Goal: Obtain resource: Download file/media

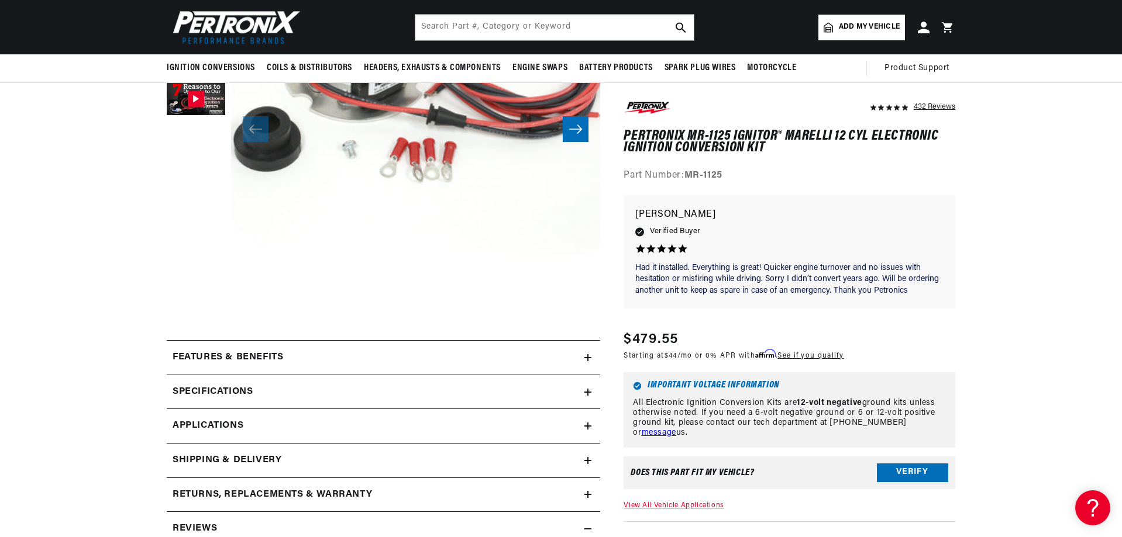
click at [232, 353] on h2 "Features & Benefits" at bounding box center [228, 357] width 111 height 15
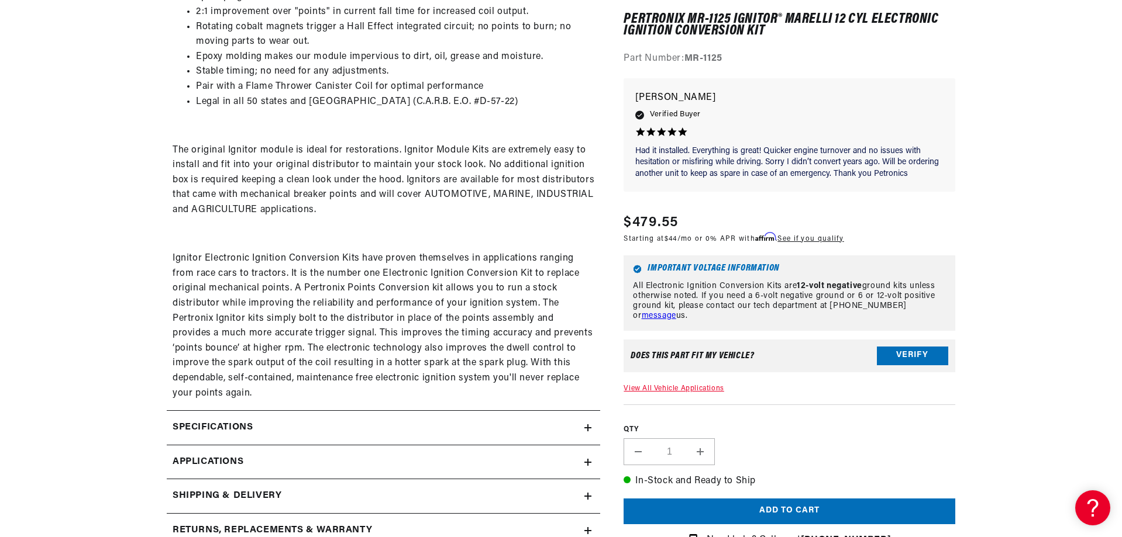
scroll to position [702, 0]
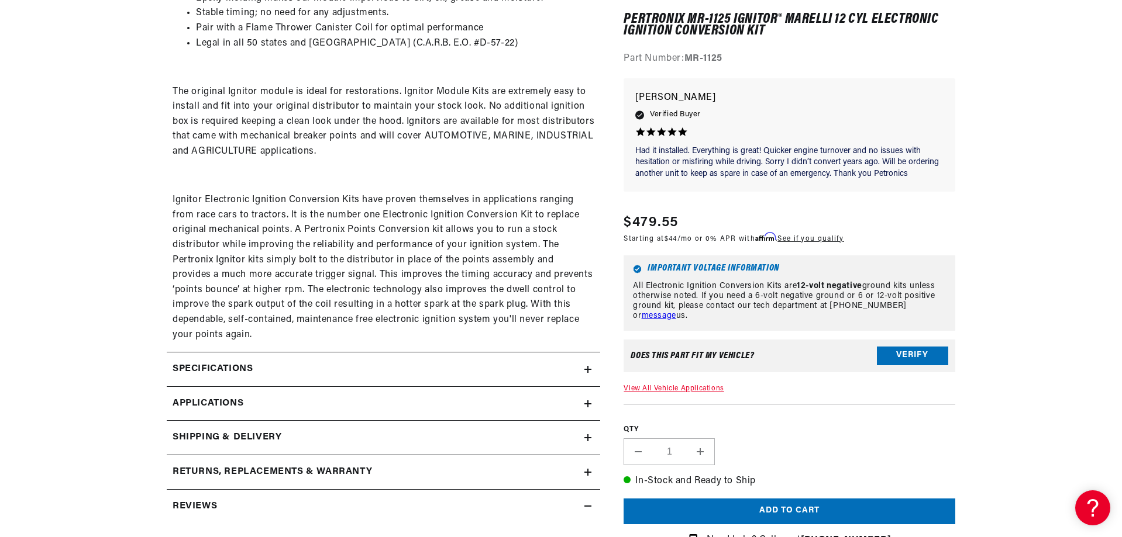
click at [247, 363] on h2 "Specifications" at bounding box center [213, 369] width 80 height 15
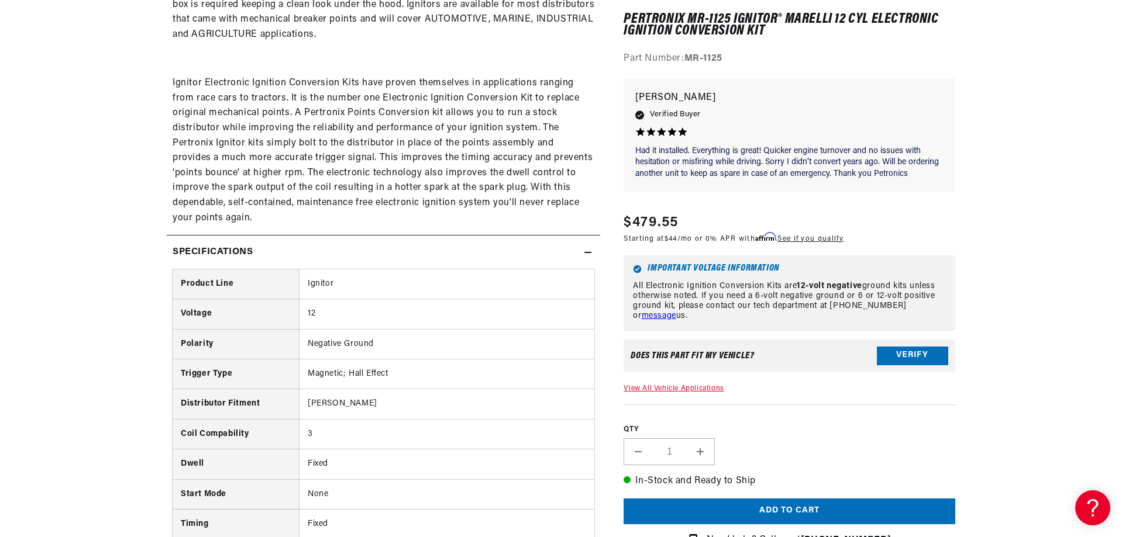
scroll to position [0, 0]
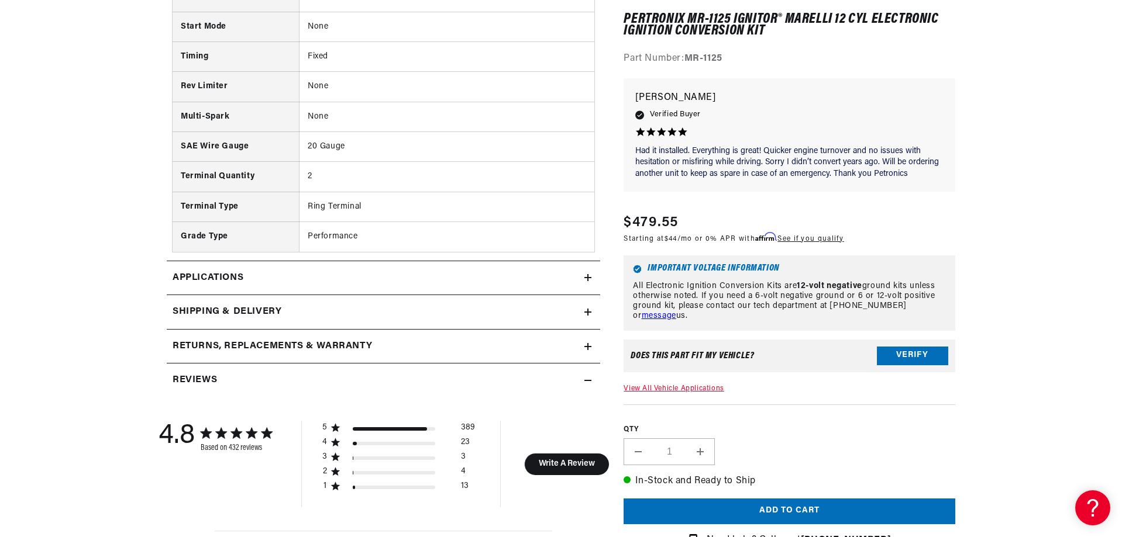
click at [312, 282] on link "Applications" at bounding box center [383, 278] width 433 height 35
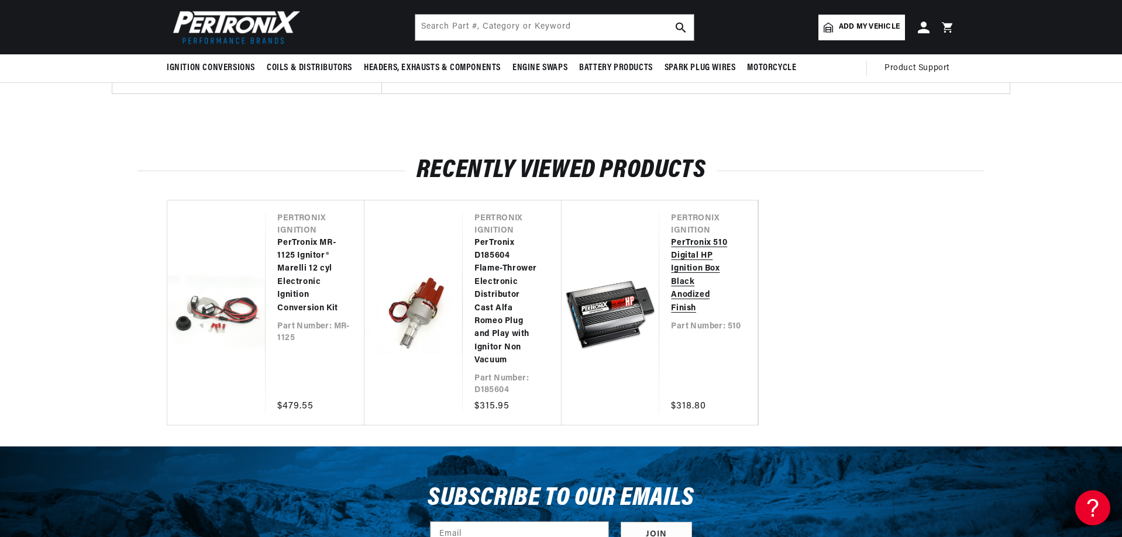
click at [690, 257] on link "PerTronix 510 Digital HP Ignition Box Black Anodized Finish" at bounding box center [702, 276] width 63 height 78
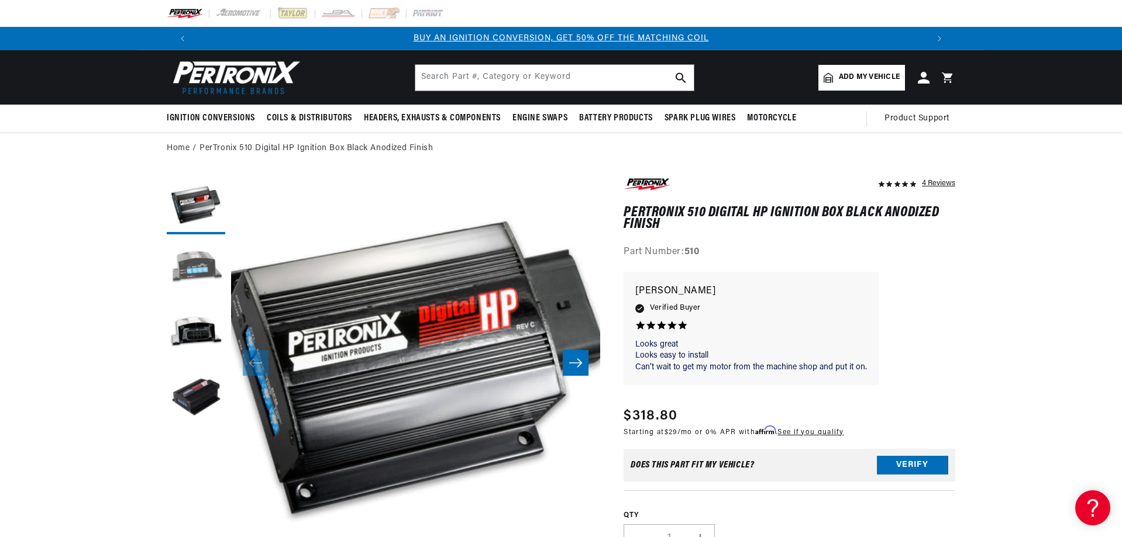
click at [207, 267] on button "Load image 2 in gallery view" at bounding box center [196, 269] width 58 height 58
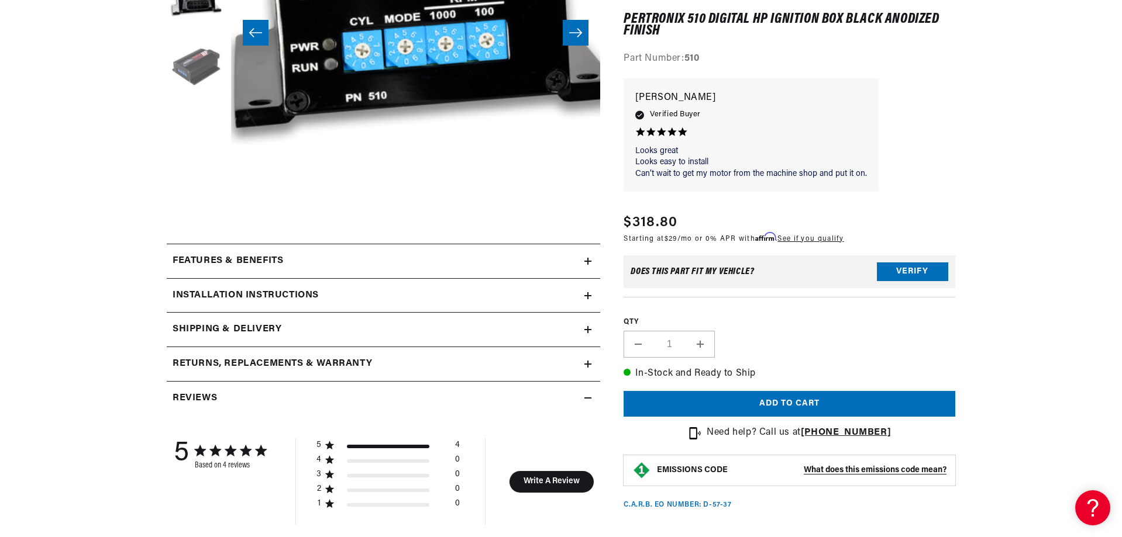
scroll to position [351, 0]
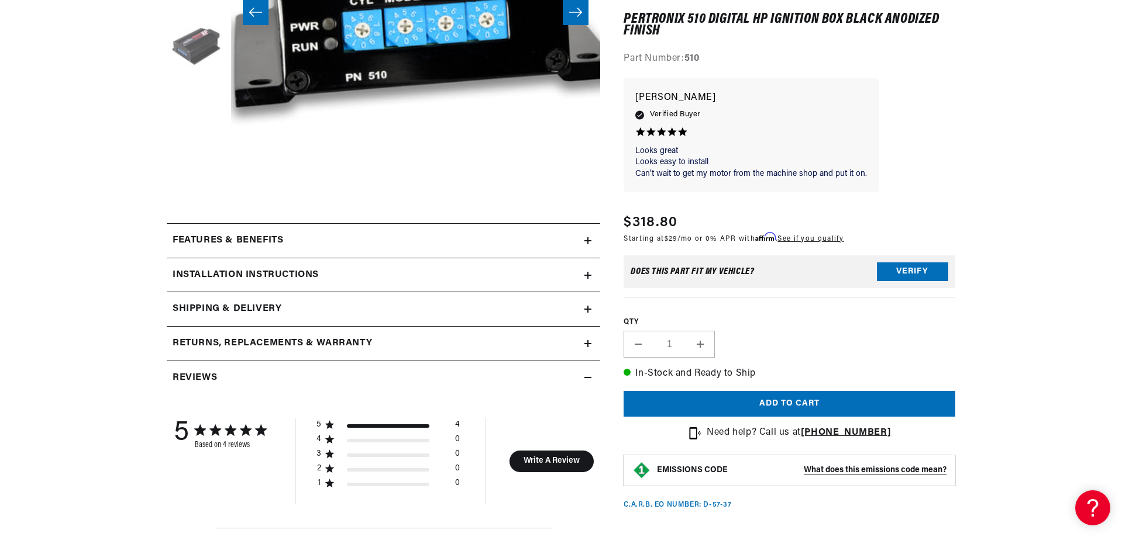
click at [204, 269] on h2 "Installation instructions" at bounding box center [246, 275] width 146 height 15
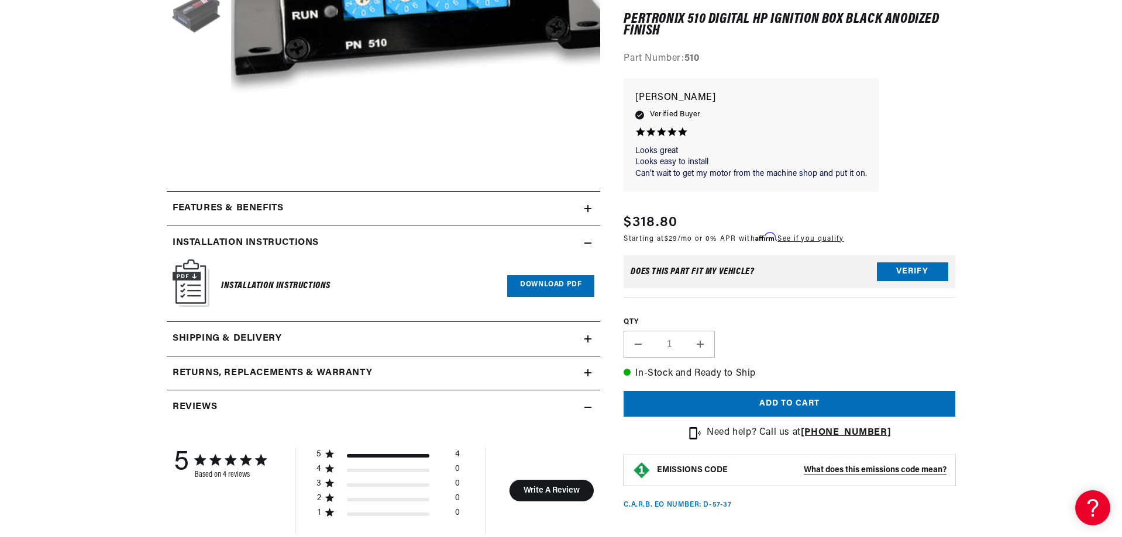
scroll to position [409, 0]
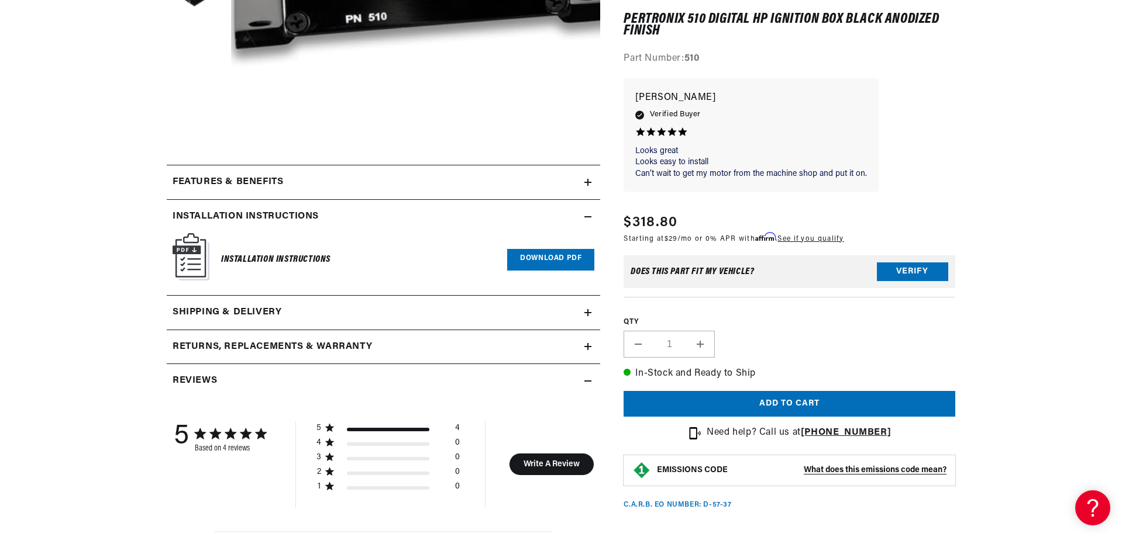
click at [215, 259] on div "Installation Instructions Download PDF" at bounding box center [384, 259] width 422 height 53
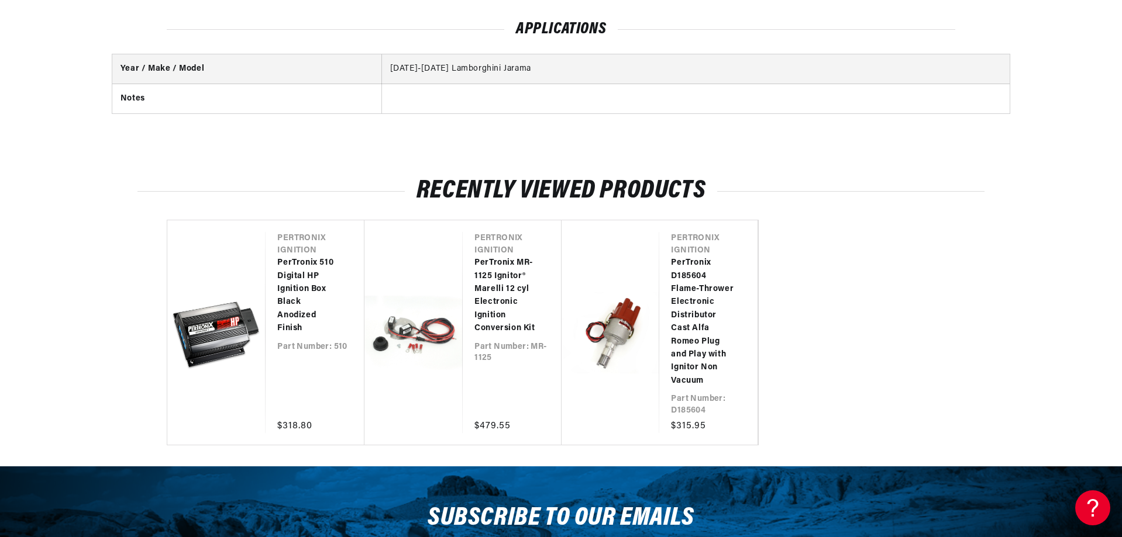
scroll to position [0, 730]
click at [297, 257] on link "PerTronix 510 Digital HP Ignition Box Black Anodized Finish" at bounding box center [308, 296] width 63 height 78
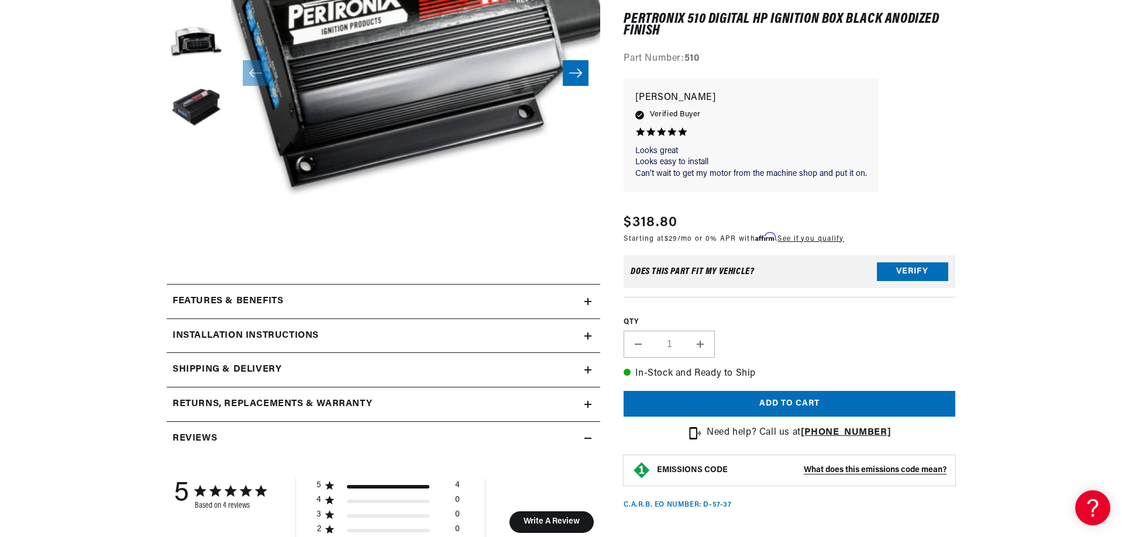
scroll to position [292, 0]
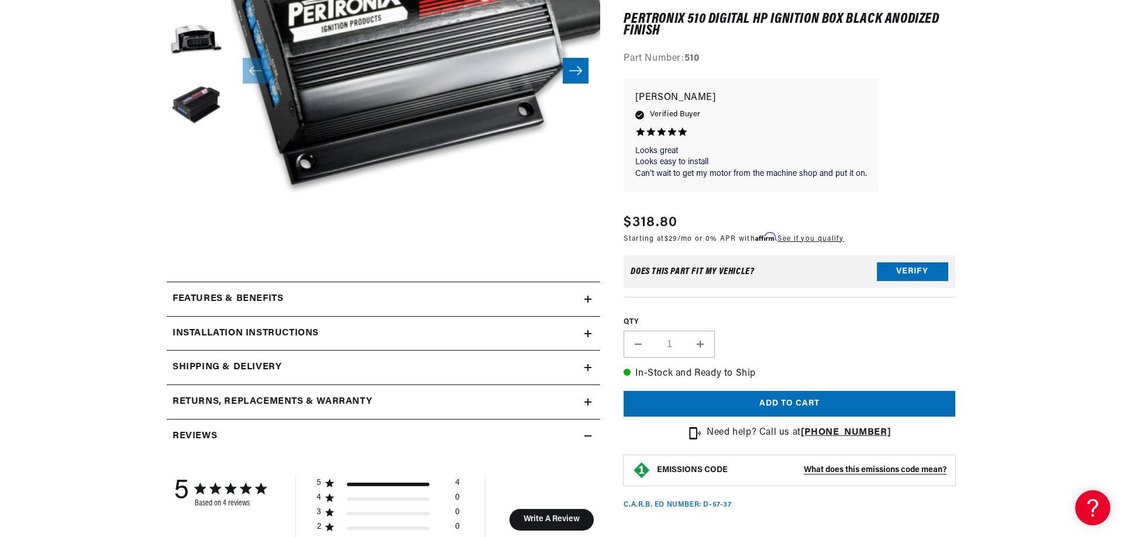
click at [285, 333] on h2 "Installation instructions" at bounding box center [246, 333] width 146 height 15
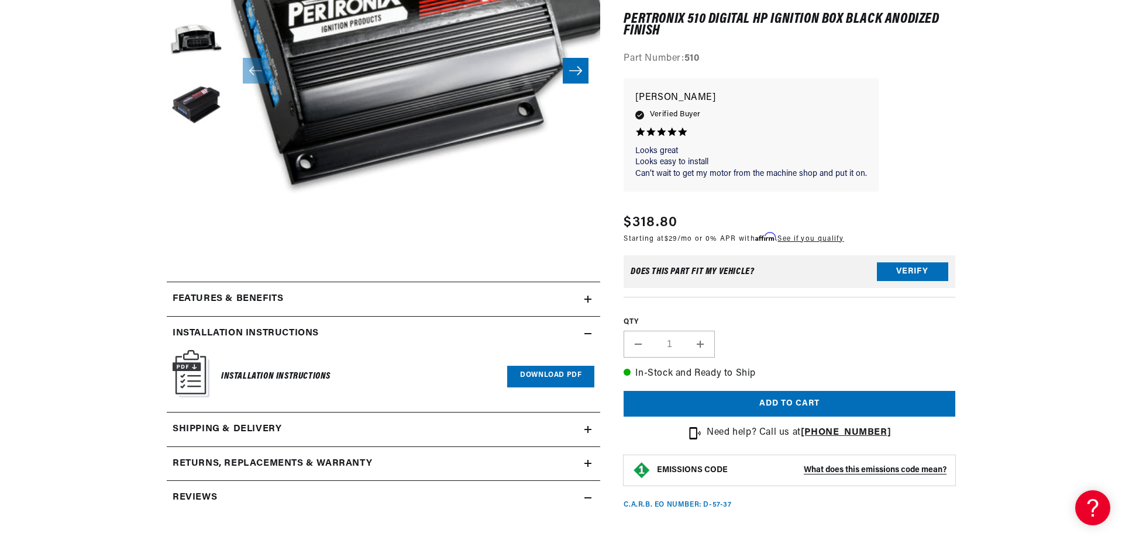
click at [532, 372] on link "Download PDF" at bounding box center [550, 377] width 87 height 22
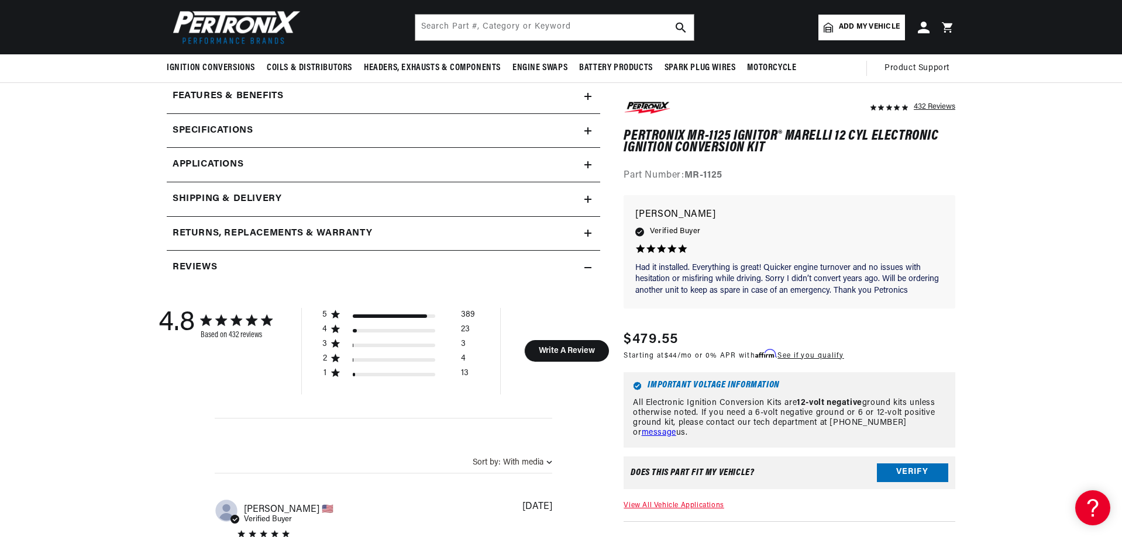
scroll to position [320, 0]
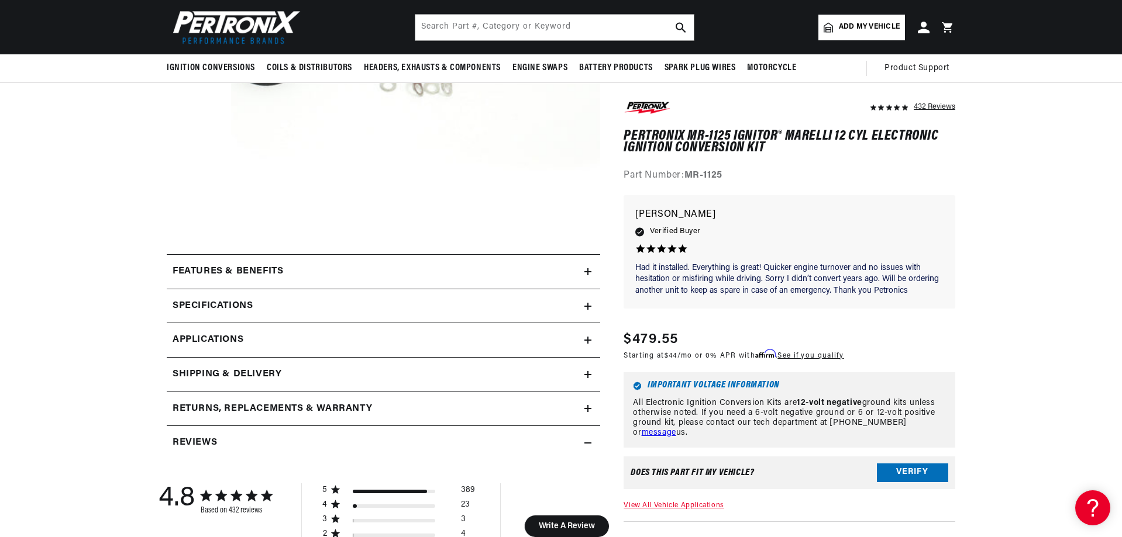
click at [229, 340] on span "Applications" at bounding box center [208, 340] width 71 height 15
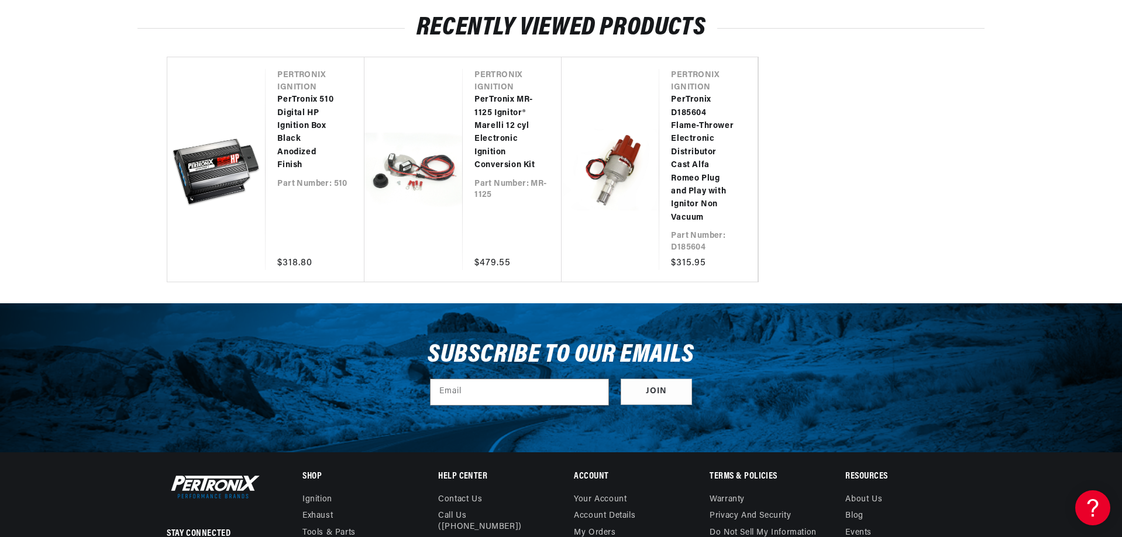
scroll to position [2794, 0]
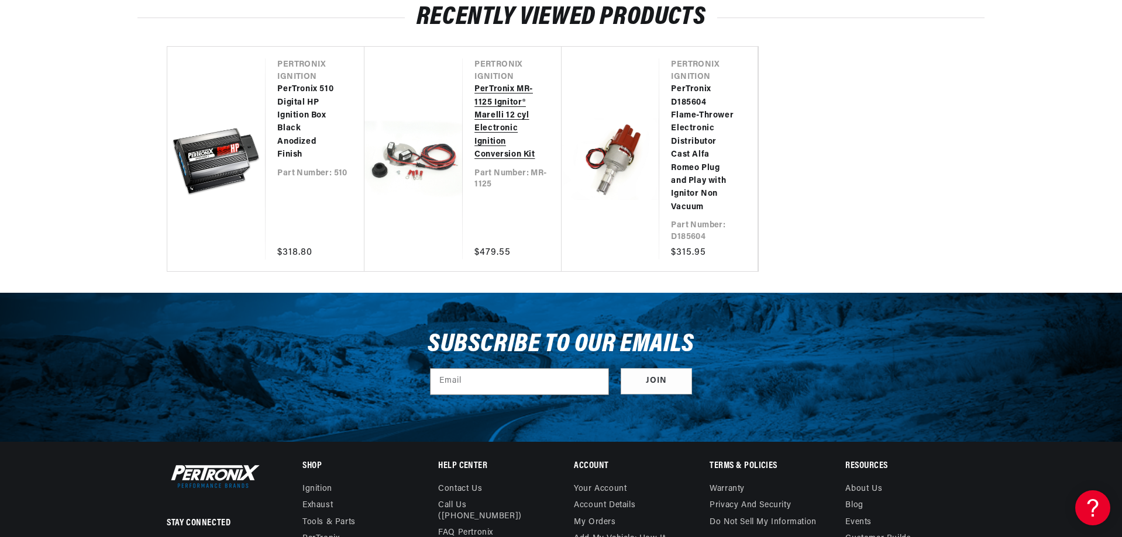
click at [493, 116] on link "PerTronix MR-1125 Ignitor® Marelli 12 cyl Electronic Ignition Conversion Kit" at bounding box center [505, 122] width 63 height 78
